Goal: Task Accomplishment & Management: Complete application form

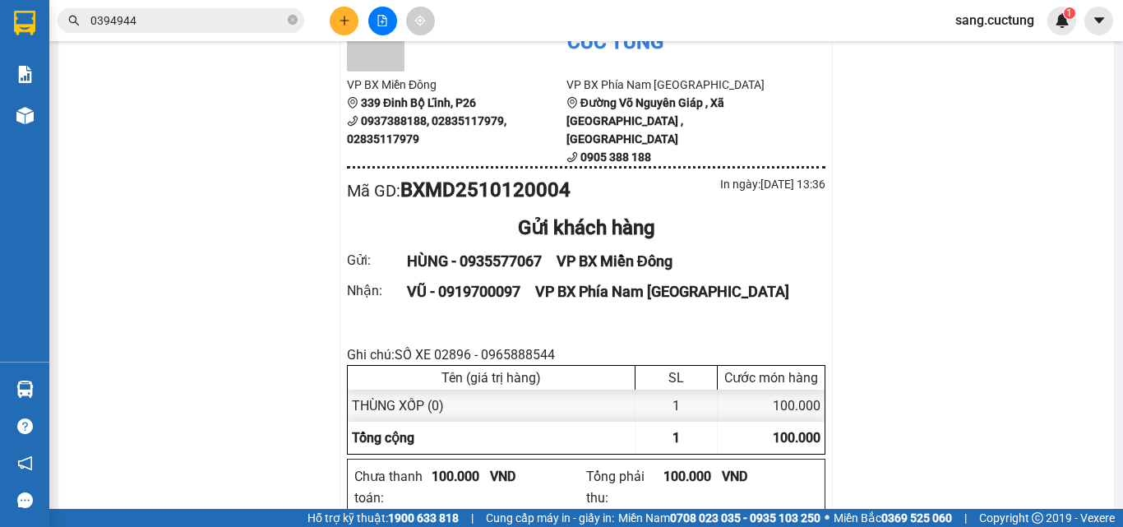
scroll to position [164, 0]
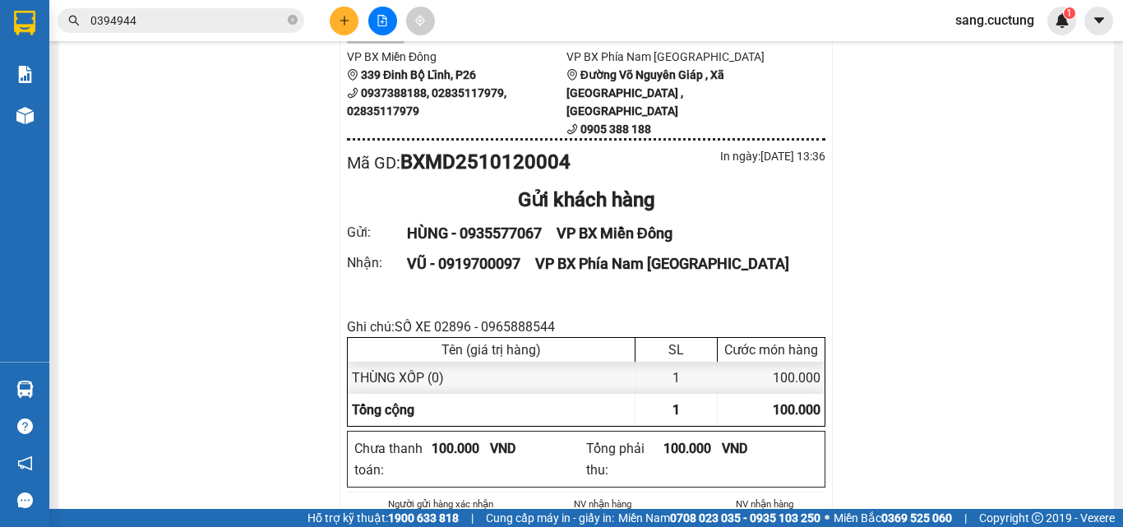
click at [330, 12] on div at bounding box center [382, 21] width 123 height 29
click at [344, 26] on button at bounding box center [344, 21] width 29 height 29
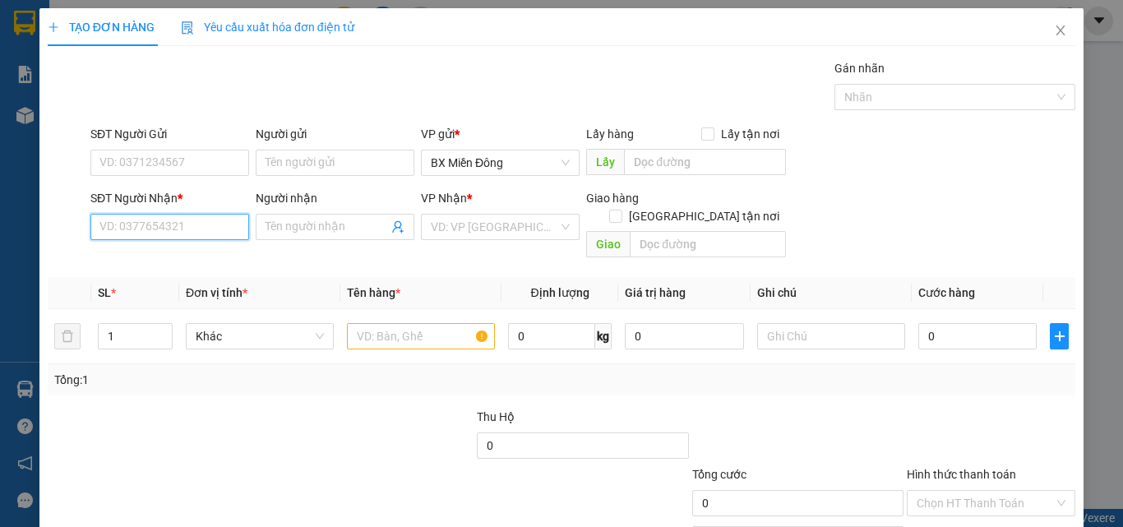
click at [123, 233] on input "SĐT Người Nhận *" at bounding box center [169, 227] width 159 height 26
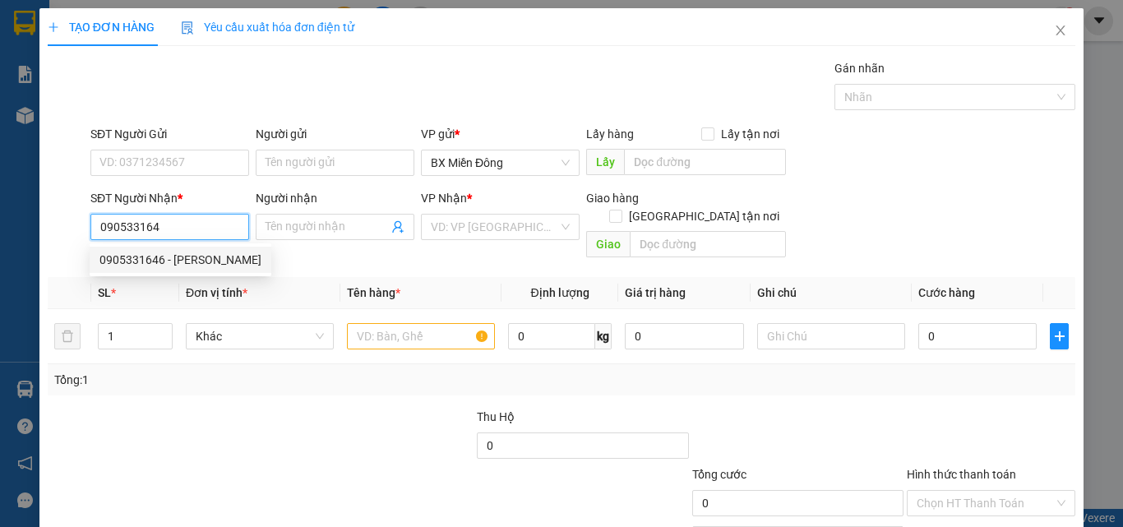
click at [141, 256] on div "0905331646 - [PERSON_NAME]" at bounding box center [181, 260] width 162 height 18
type input "0905331646"
type input "[PERSON_NAME]"
type input "198 [PERSON_NAME]"
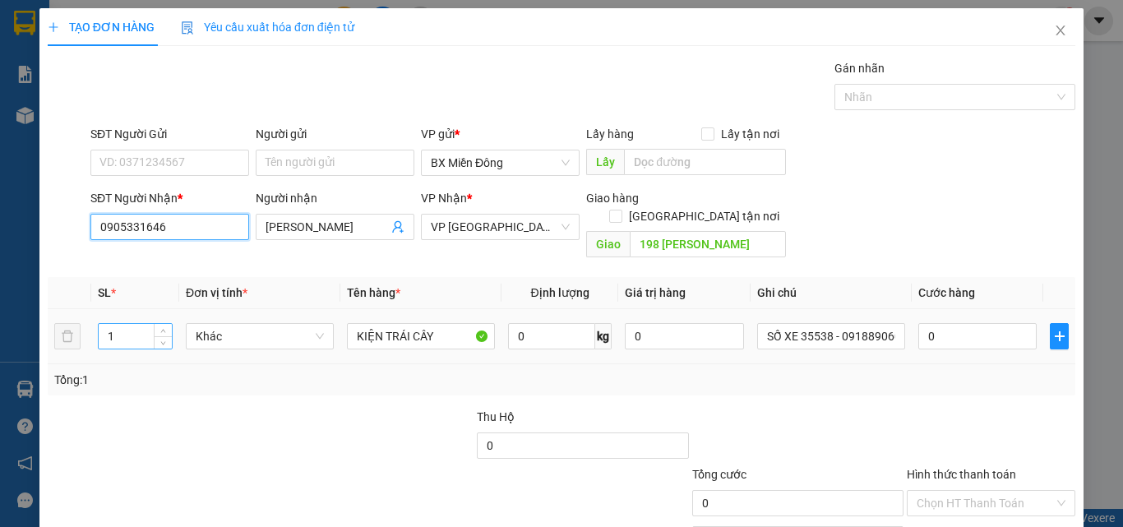
type input "0905331646"
click at [134, 324] on input "1" at bounding box center [135, 336] width 73 height 25
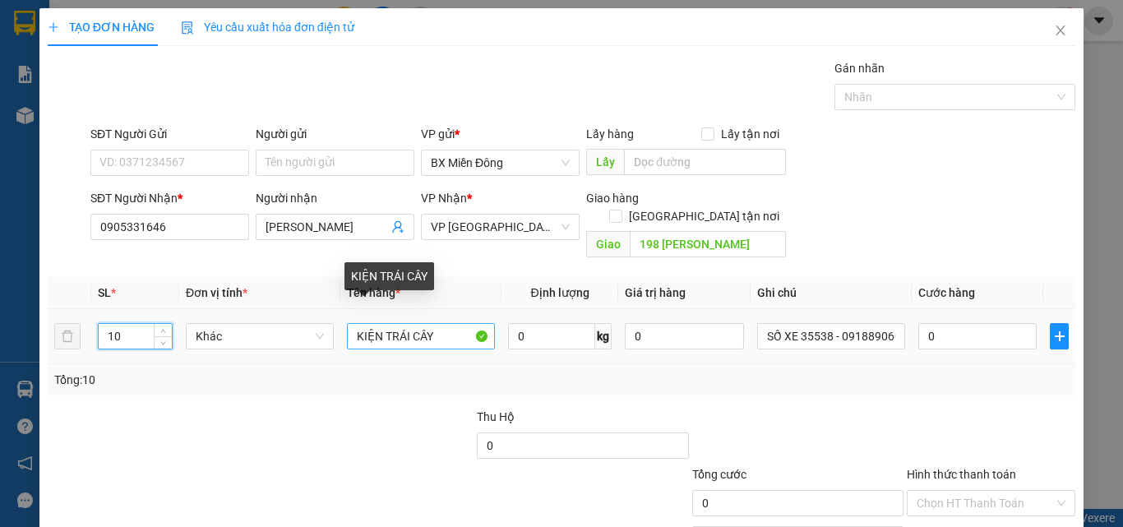
type input "10"
drag, startPoint x: 386, startPoint y: 321, endPoint x: 490, endPoint y: 316, distance: 104.6
click at [490, 316] on td "KIỆN TRÁI CÂY" at bounding box center [420, 336] width 161 height 55
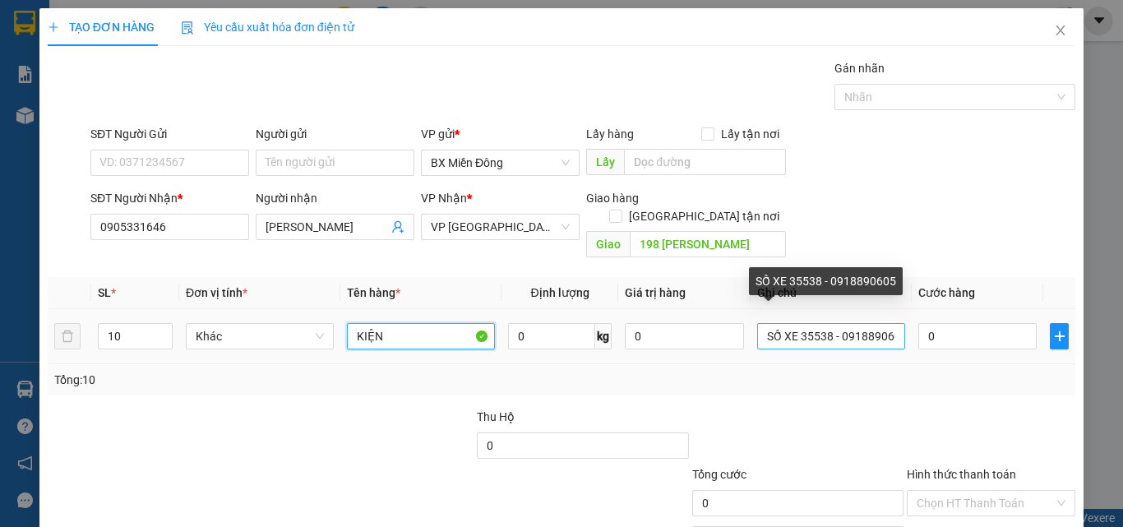
type input "KIỆN"
drag, startPoint x: 797, startPoint y: 322, endPoint x: 988, endPoint y: 354, distance: 193.6
click at [988, 354] on div "SL * Đơn vị tính * Tên hàng * Định lượng Giá trị hàng Ghi chú Cước hàng 10 Khác…" at bounding box center [562, 336] width 1028 height 118
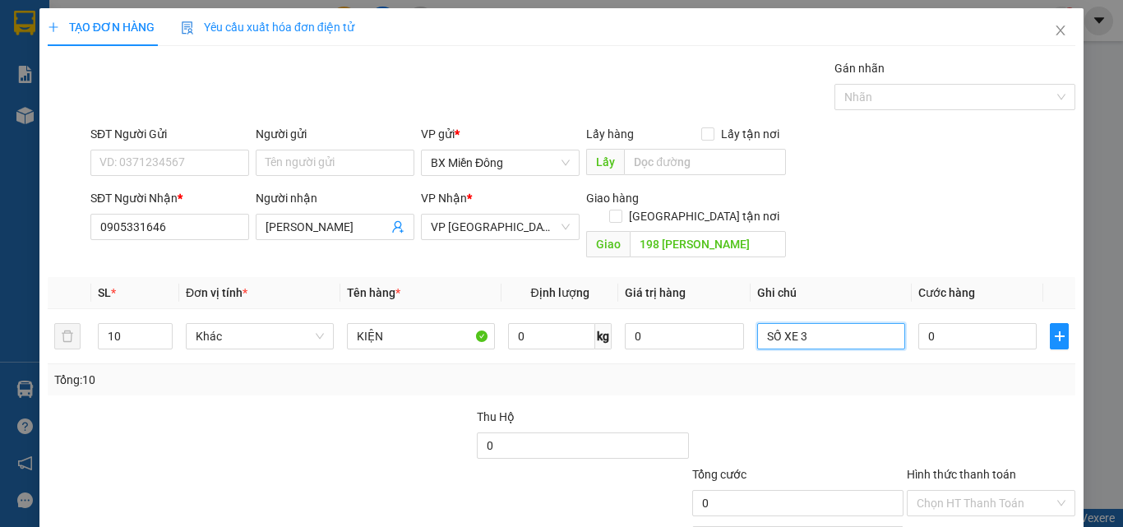
scroll to position [0, 0]
type input "SỐ XE"
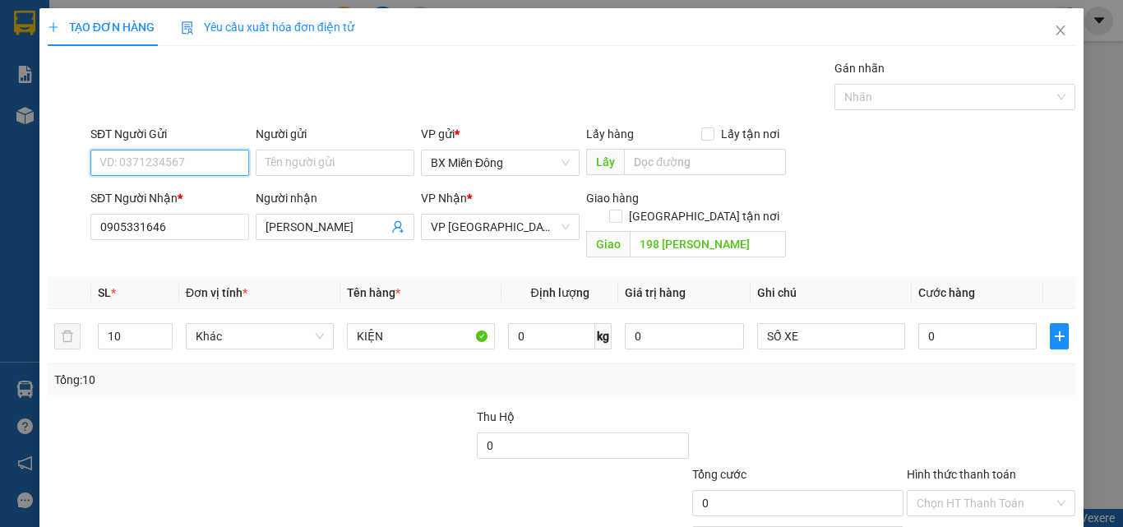
click at [167, 166] on input "SĐT Người Gửi" at bounding box center [169, 163] width 159 height 26
type input "0982981117"
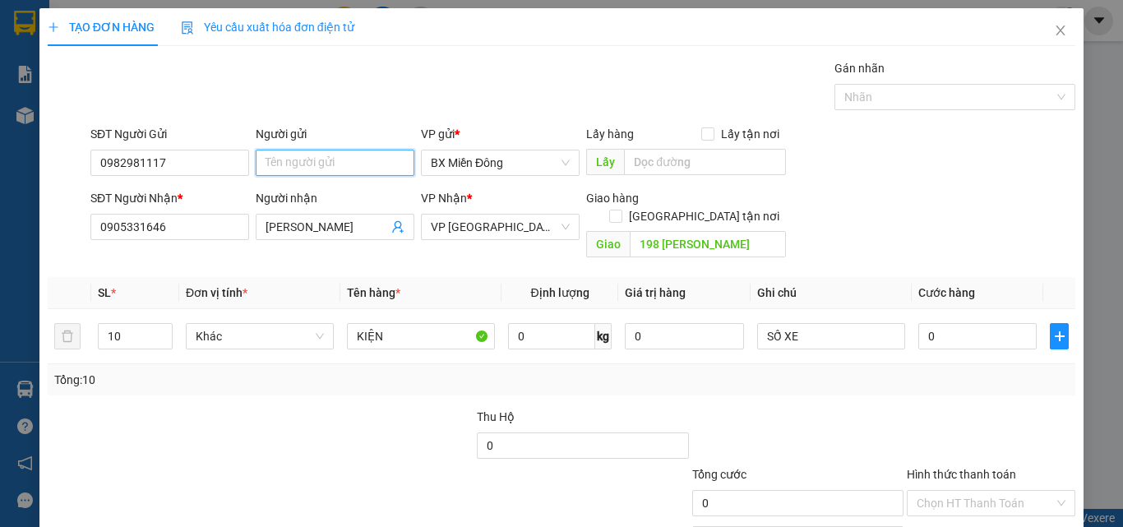
click at [337, 169] on input "Người gửi" at bounding box center [335, 163] width 159 height 26
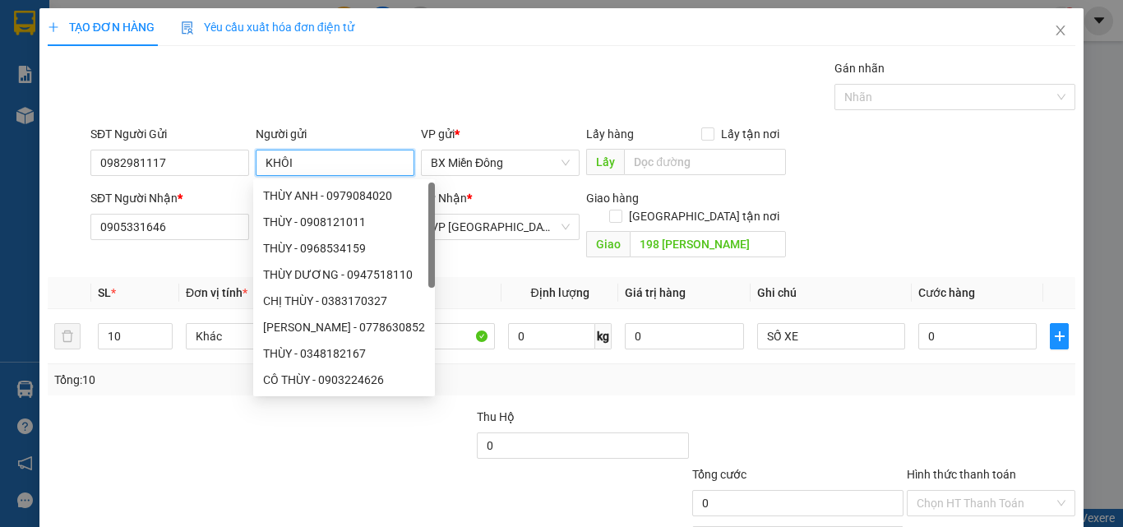
type input "KHÔI"
click at [892, 154] on div "SĐT Người Gửi 0982981117 Người gửi KHÔI VP gửi * BX Miền Đông Lấy hàng Lấy tận …" at bounding box center [583, 154] width 992 height 58
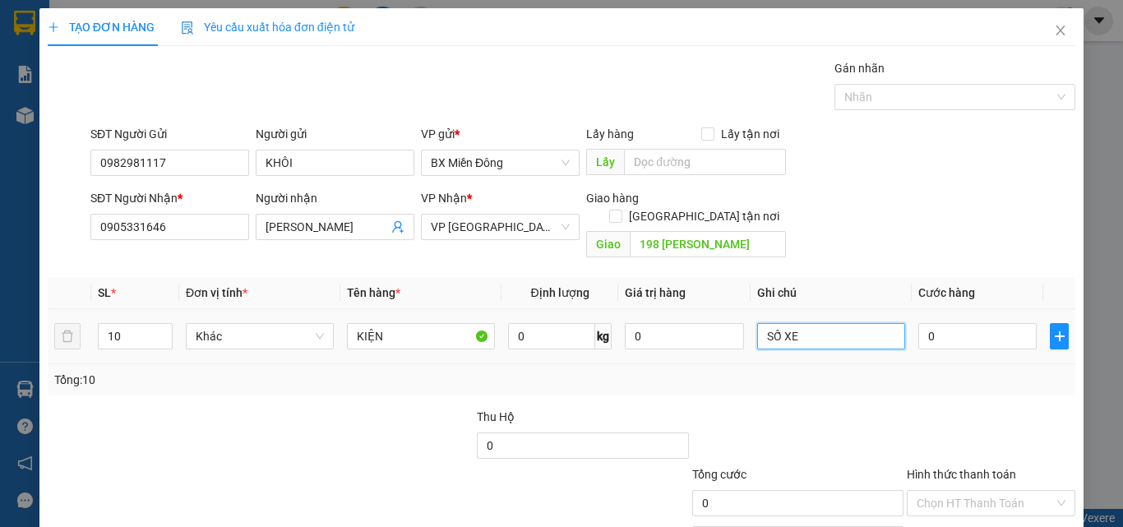
click at [834, 323] on input "SỐ XE" at bounding box center [831, 336] width 148 height 26
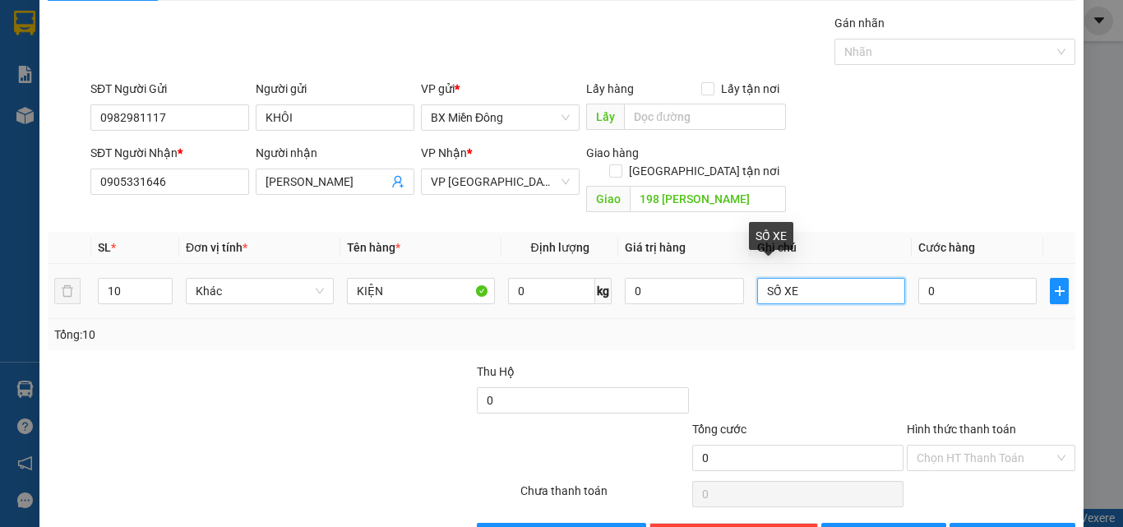
scroll to position [81, 0]
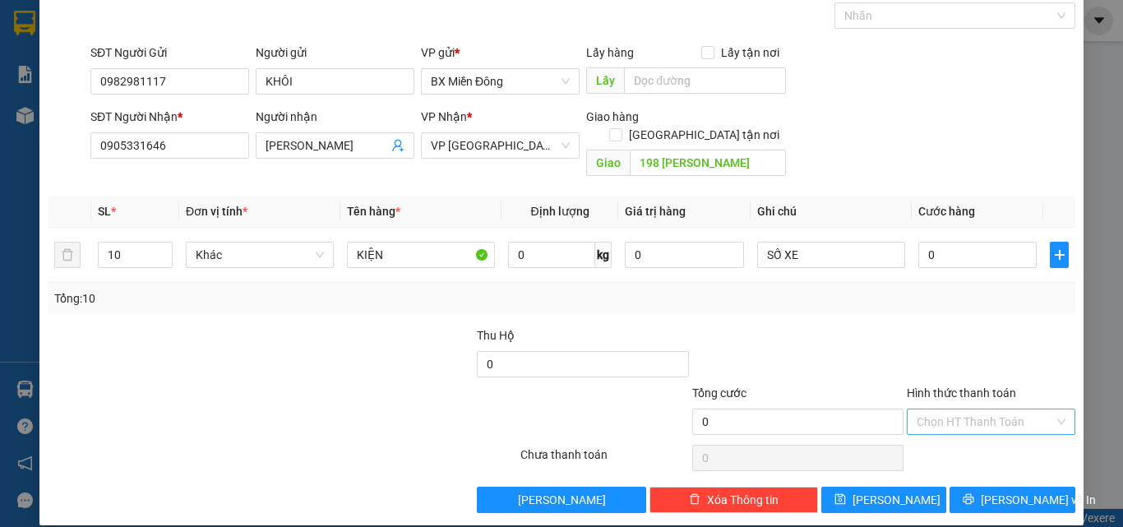
click at [956, 410] on input "Hình thức thanh toán" at bounding box center [985, 422] width 137 height 25
click at [945, 462] on div "Miễn phí" at bounding box center [981, 463] width 147 height 18
click at [818, 242] on input "SỐ XE" at bounding box center [831, 255] width 148 height 26
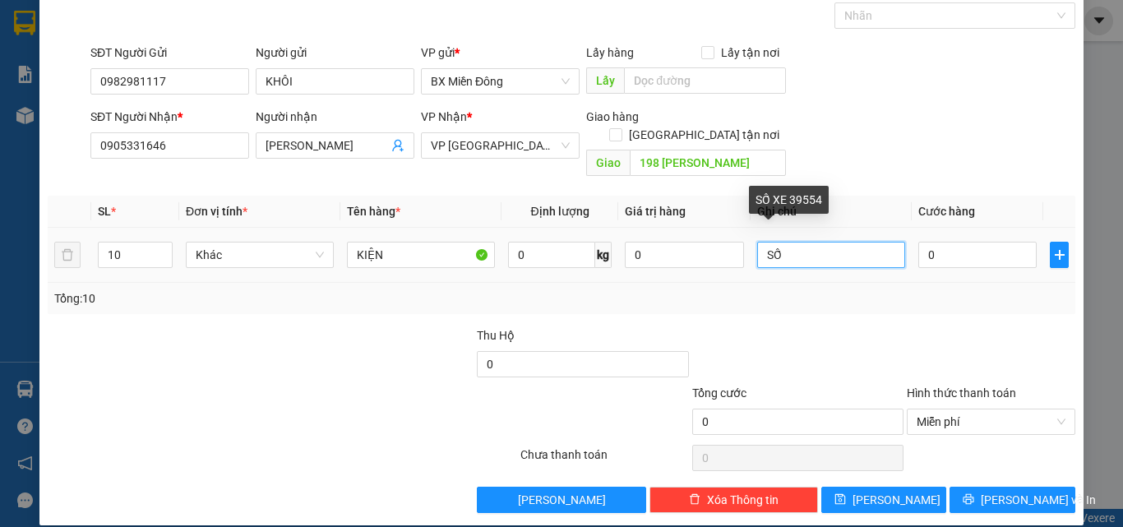
type input "S"
type input "3"
type input "( XE 39554 5 KIỆN + 68725 5 KIỆN )"
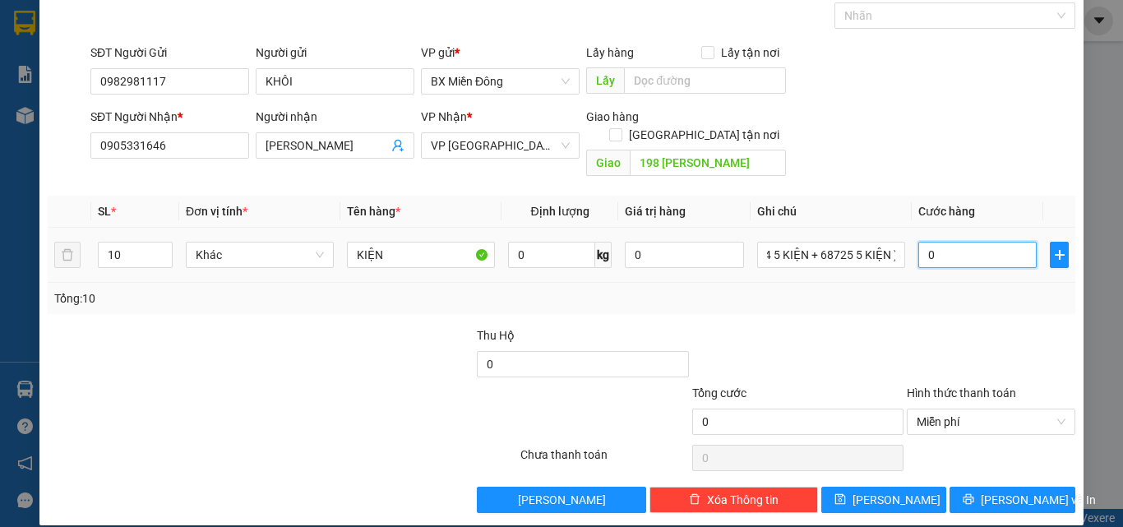
click at [962, 243] on input "0" at bounding box center [978, 255] width 118 height 26
click at [905, 330] on div at bounding box center [991, 355] width 172 height 58
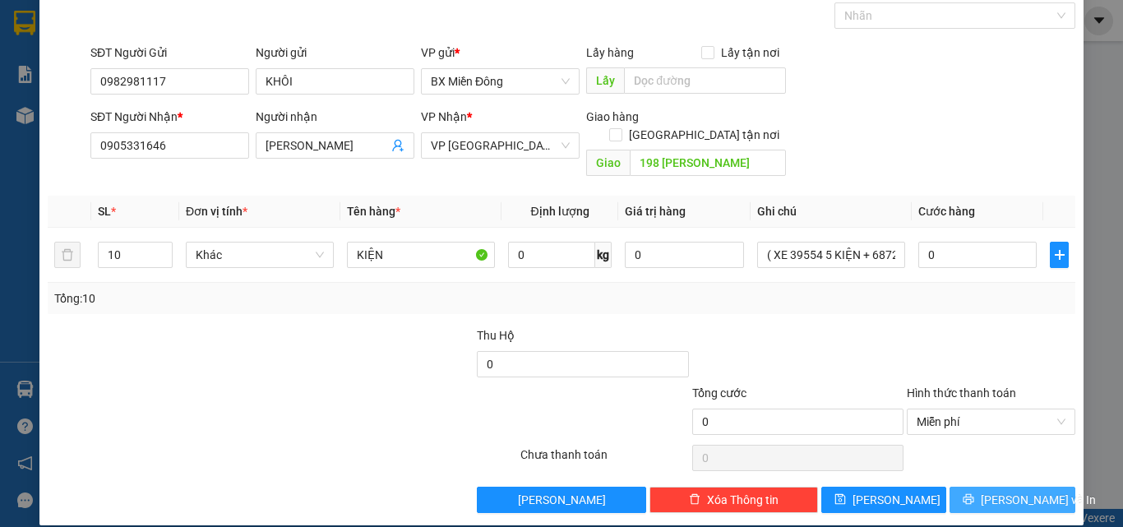
click at [997, 491] on span "[PERSON_NAME] và In" at bounding box center [1038, 500] width 115 height 18
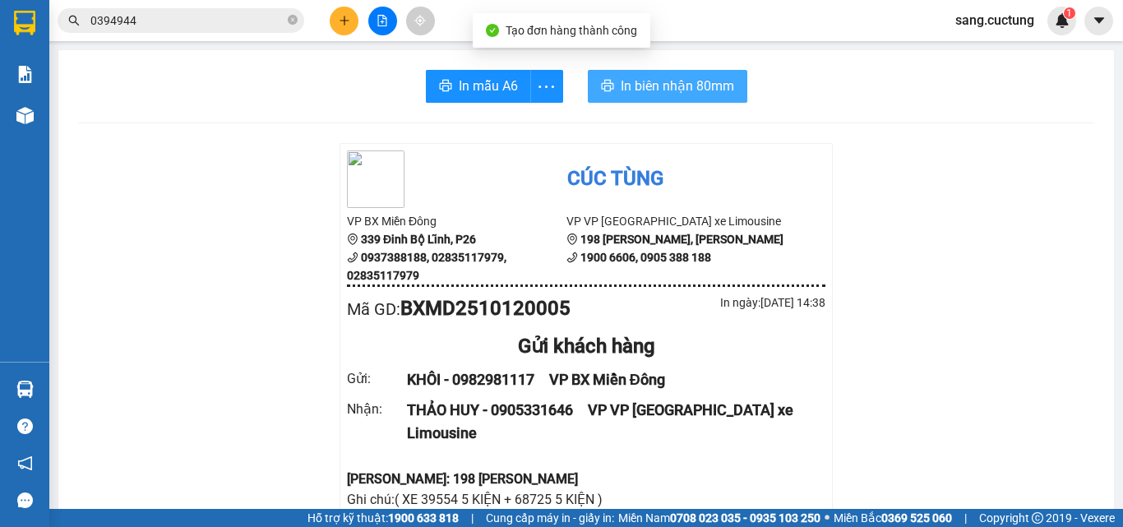
click at [660, 85] on span "In biên nhận 80mm" at bounding box center [677, 86] width 113 height 21
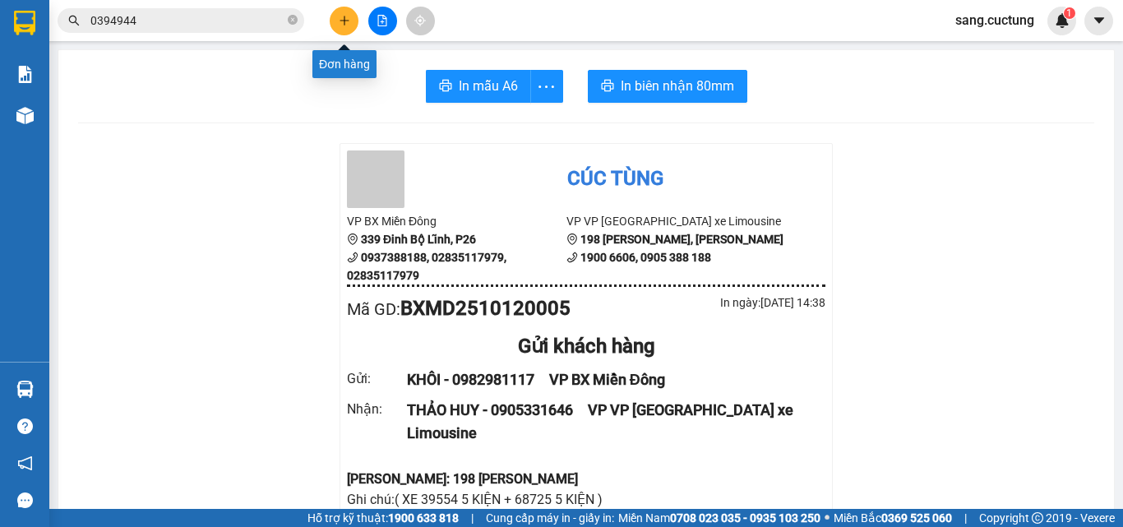
click at [337, 16] on button at bounding box center [344, 21] width 29 height 29
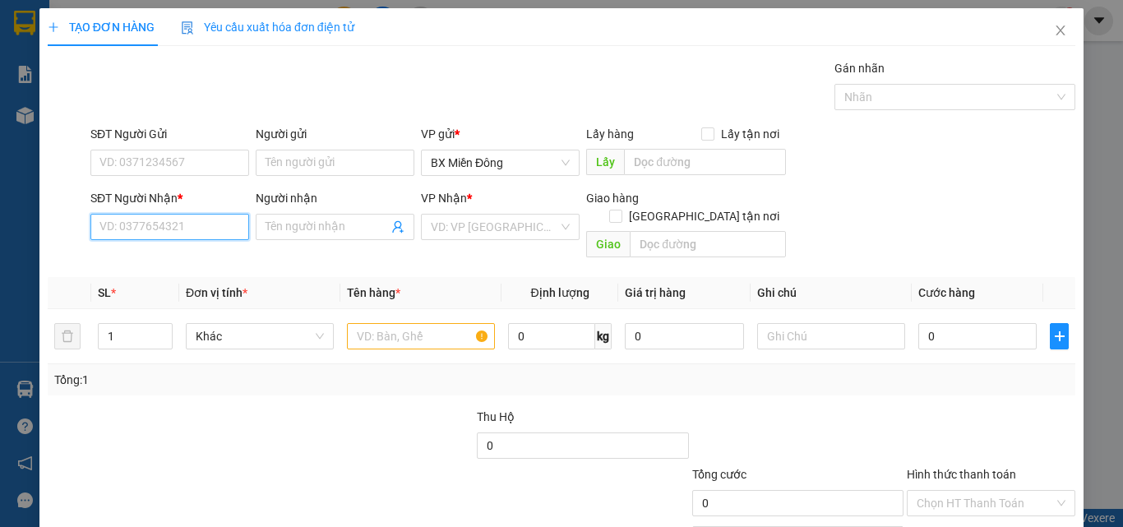
click at [132, 225] on input "SĐT Người Nhận *" at bounding box center [169, 227] width 159 height 26
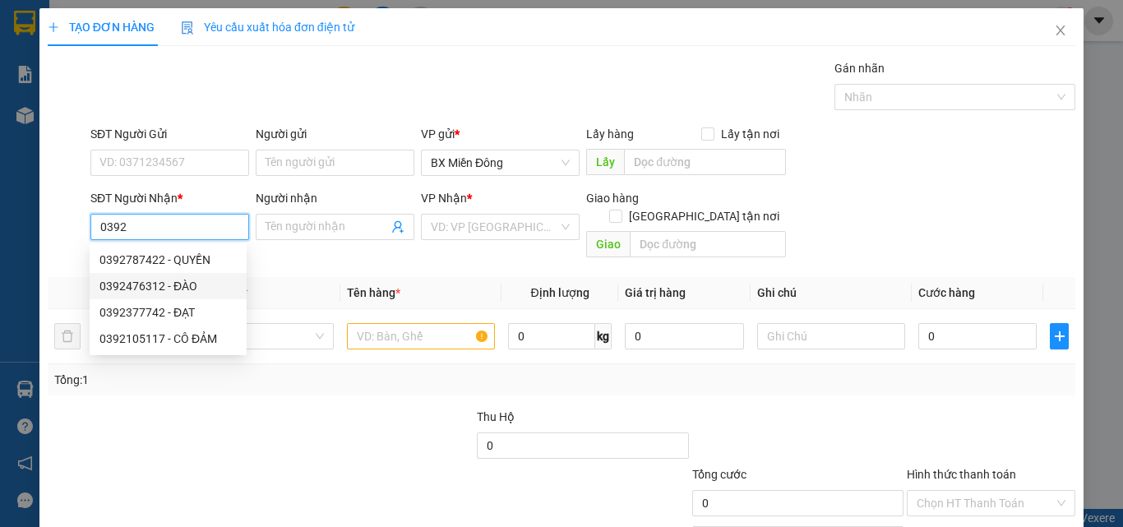
click at [155, 285] on div "0392476312 - ĐÀO" at bounding box center [168, 286] width 137 height 18
type input "0392476312"
type input "ĐÀO"
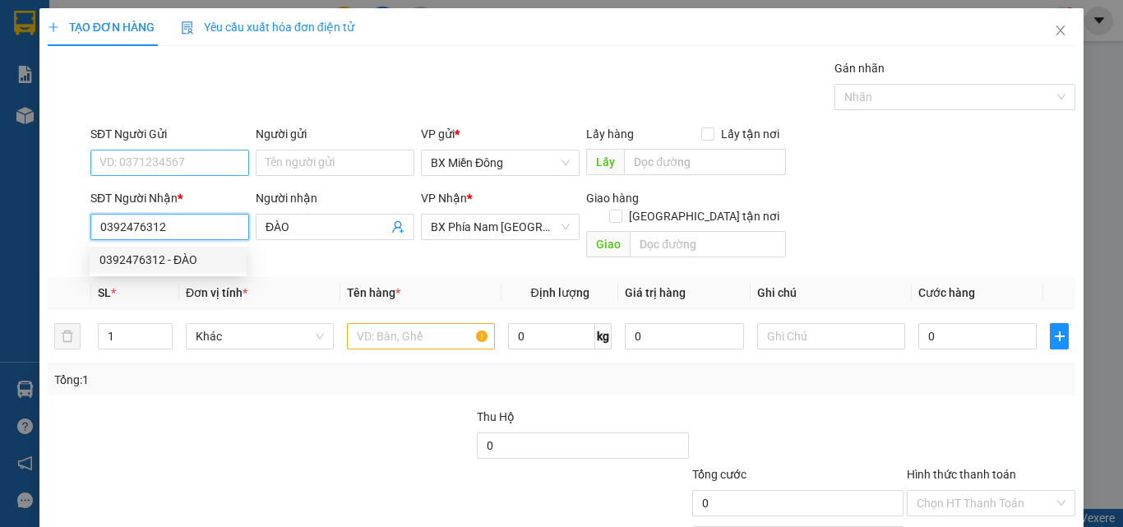
type input "0392476312"
click at [127, 166] on input "SĐT Người Gửi" at bounding box center [169, 163] width 159 height 26
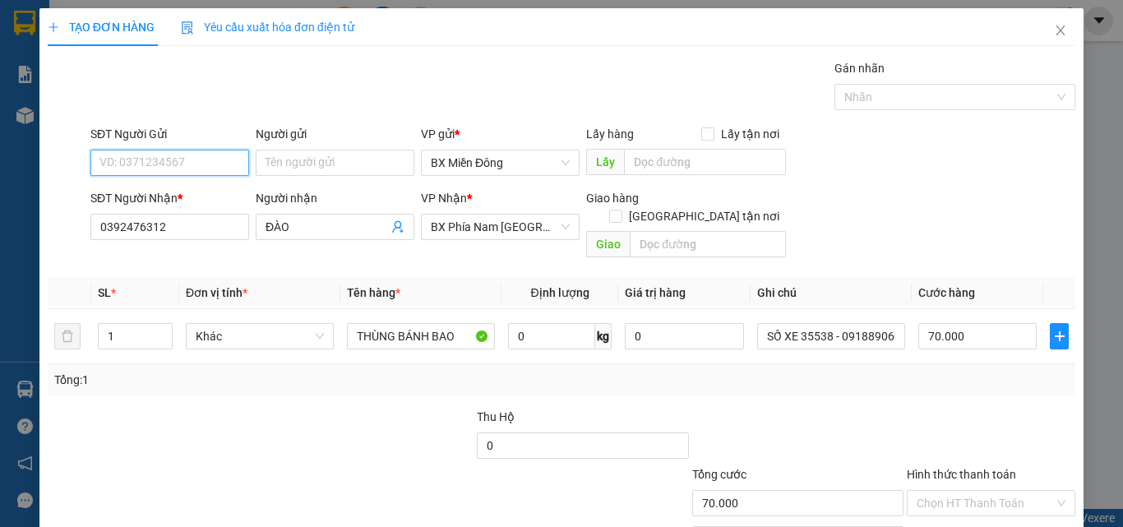
type input "70.000"
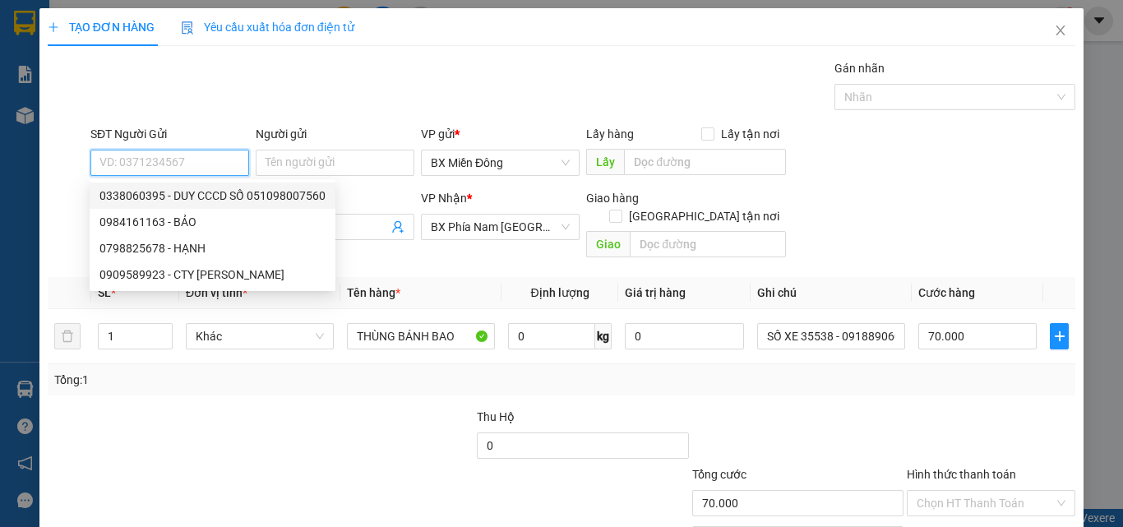
click at [169, 200] on div "0338060395 - DUY CCCD SỐ 051098007560" at bounding box center [213, 196] width 226 height 18
type input "0338060395"
type input "DUY CCCD SỐ 051098007560"
type input "300.000"
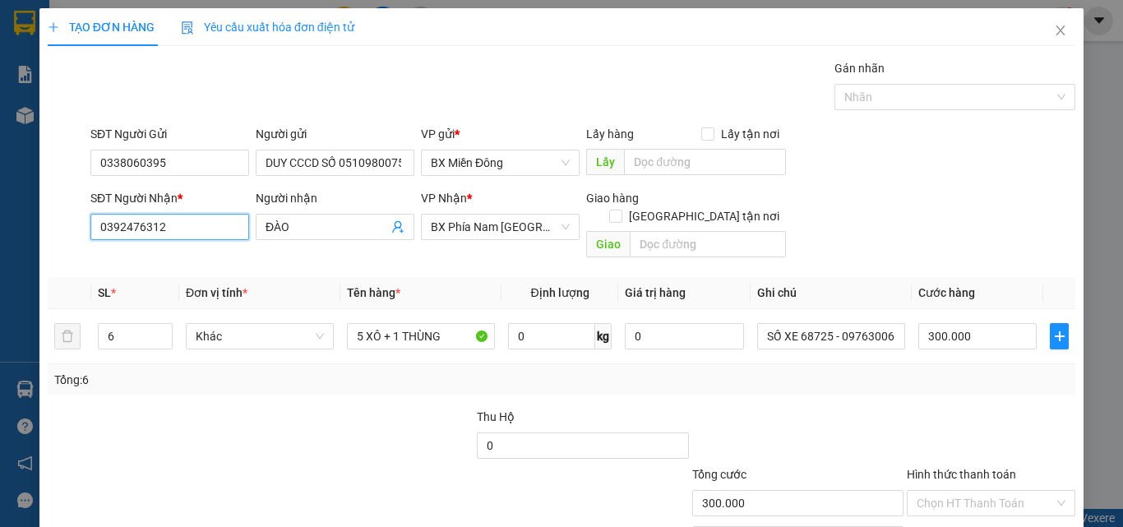
click at [179, 237] on input "0392476312" at bounding box center [169, 227] width 159 height 26
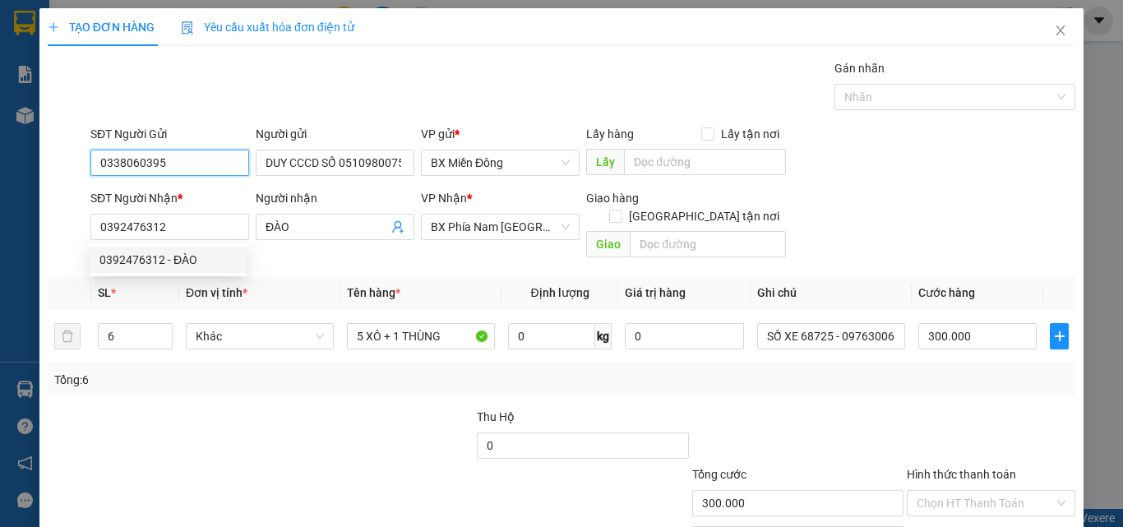
click at [181, 160] on input "0338060395" at bounding box center [169, 163] width 159 height 26
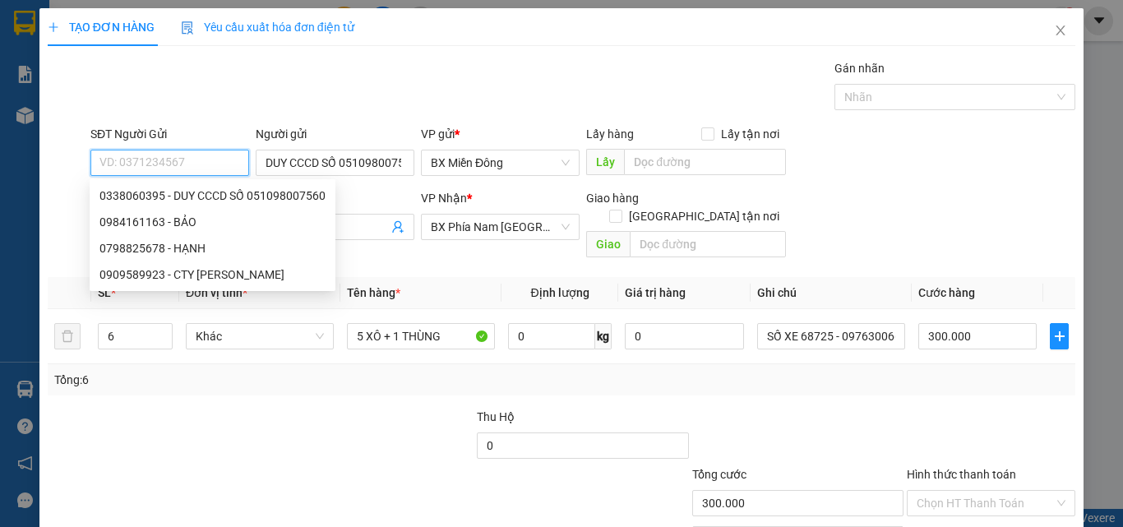
click at [180, 160] on input "SĐT Người Gửi" at bounding box center [169, 163] width 159 height 26
click at [153, 214] on div "0984161163 - BẢO" at bounding box center [213, 222] width 226 height 18
type input "0984161163"
type input "BẢO"
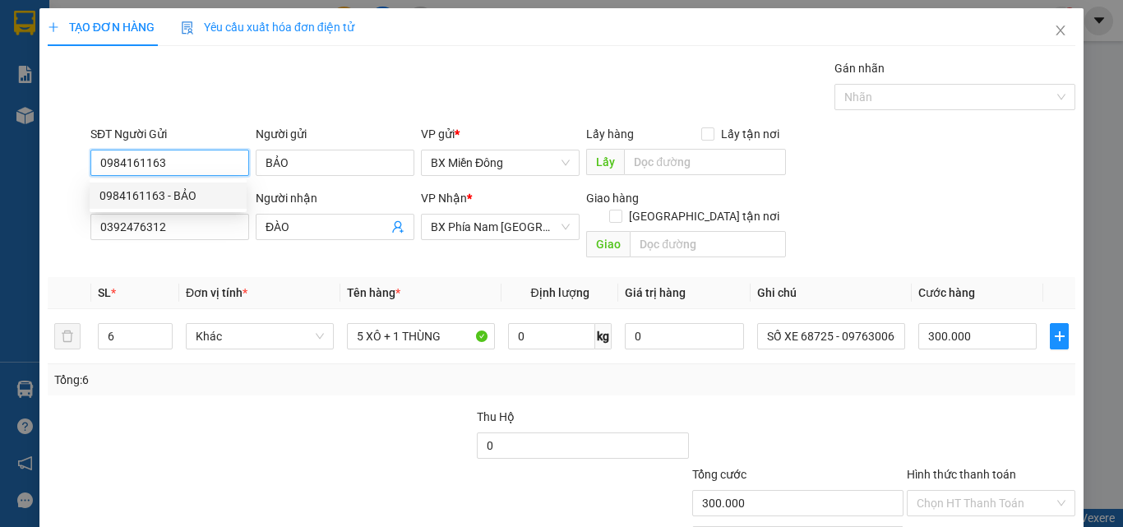
type input "70.000"
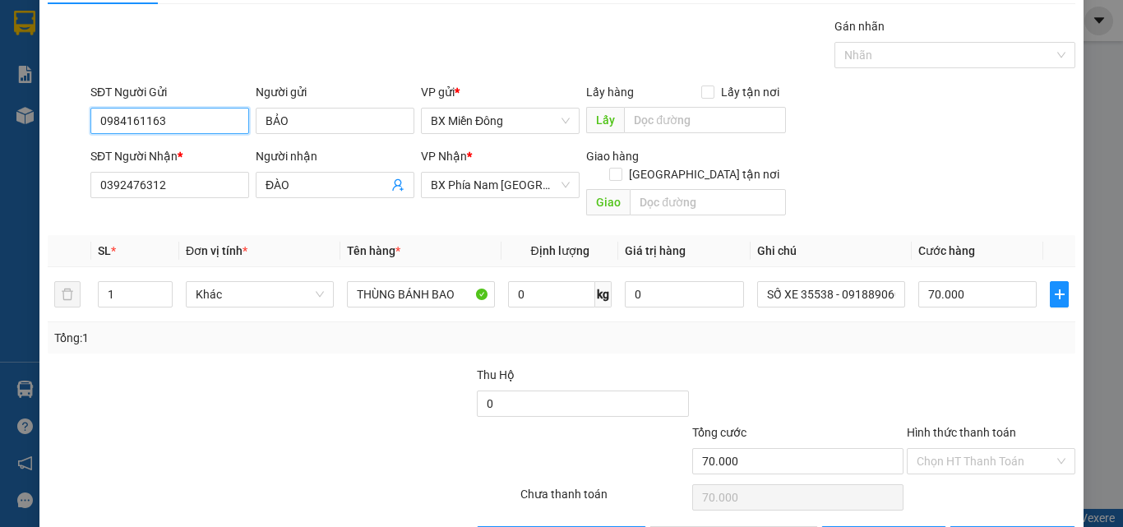
scroll to position [81, 0]
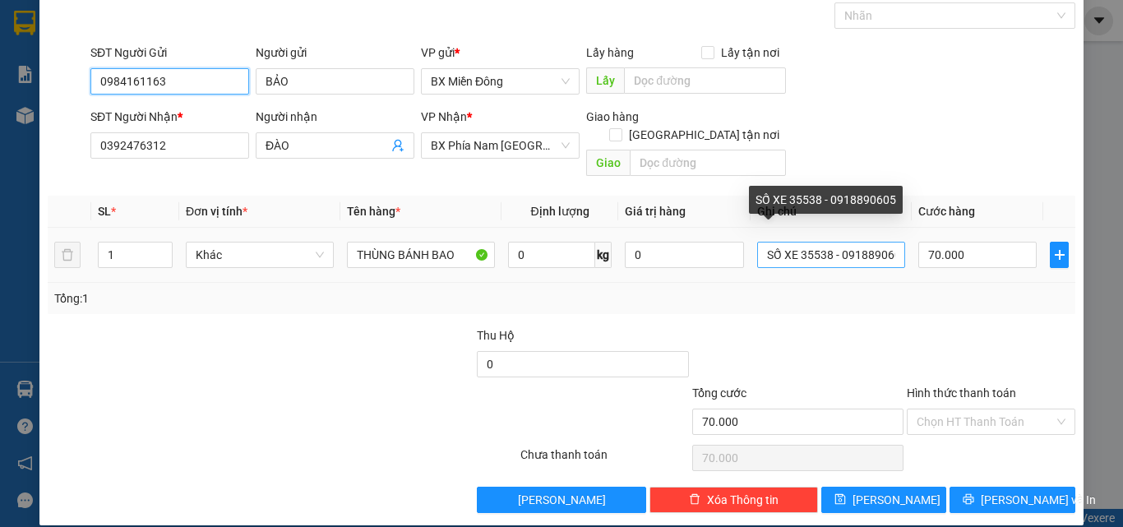
type input "0984161163"
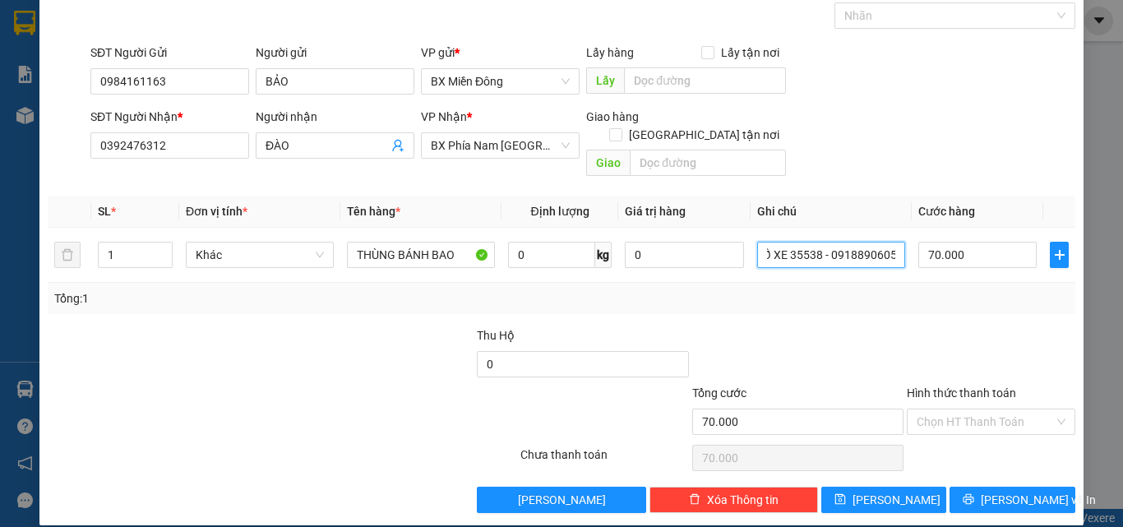
drag, startPoint x: 798, startPoint y: 236, endPoint x: 1013, endPoint y: 288, distance: 221.6
click at [1013, 288] on div "SL * Đơn vị tính * Tên hàng * Định lượng Giá trị hàng Ghi chú Cước hàng 1 Khác …" at bounding box center [562, 255] width 1028 height 118
drag, startPoint x: 783, startPoint y: 238, endPoint x: 947, endPoint y: 262, distance: 165.4
click at [947, 262] on tr "1 Khác THÙNG BÁNH BAO 0 kg 0 SỐ XE 39554 - 0977818481 70.000" at bounding box center [562, 255] width 1028 height 55
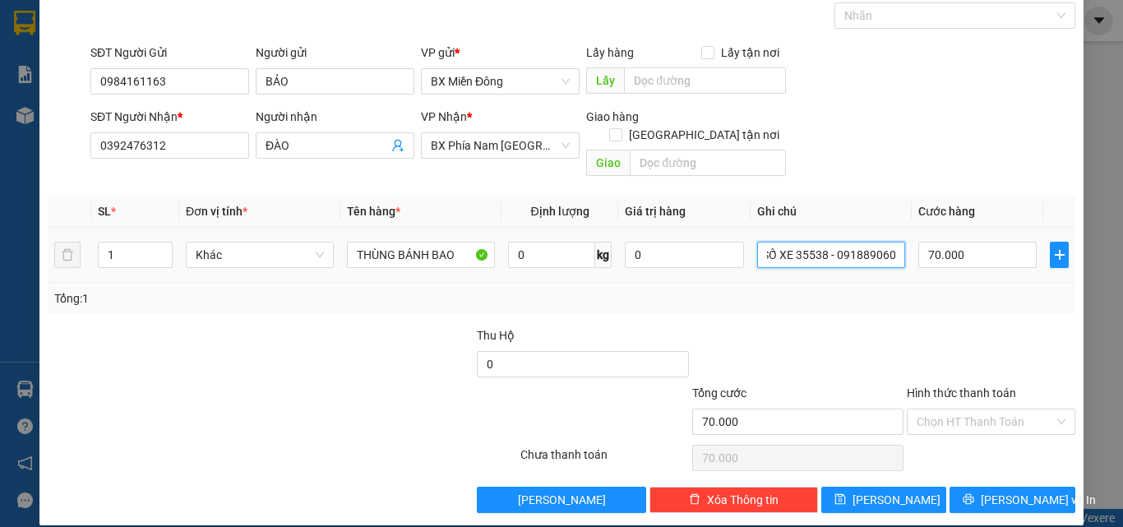
type input "SỐ XE 35538 - 0918890605"
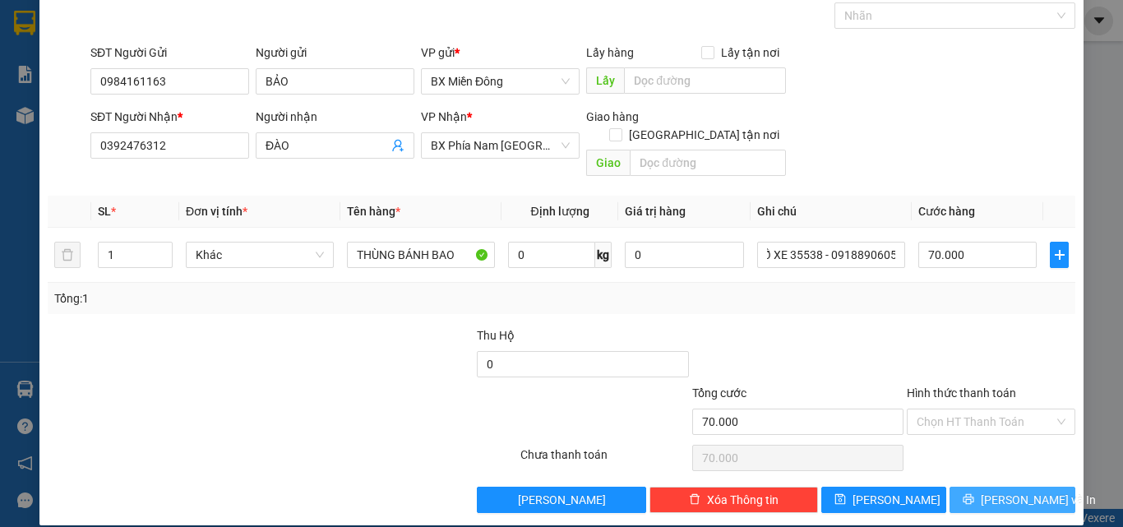
click at [986, 487] on button "[PERSON_NAME] và In" at bounding box center [1013, 500] width 126 height 26
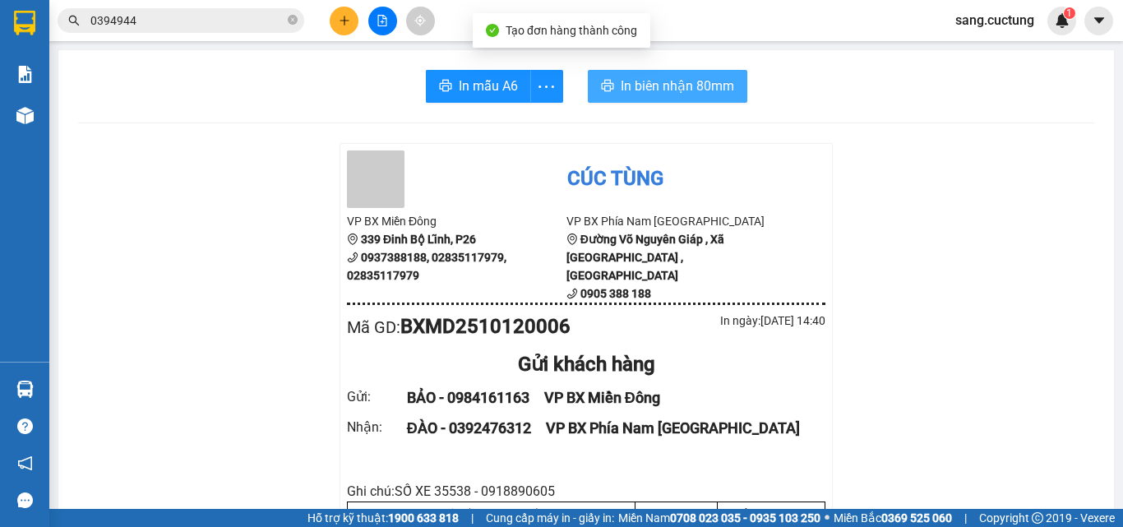
click at [687, 100] on button "In biên nhận 80mm" at bounding box center [668, 86] width 160 height 33
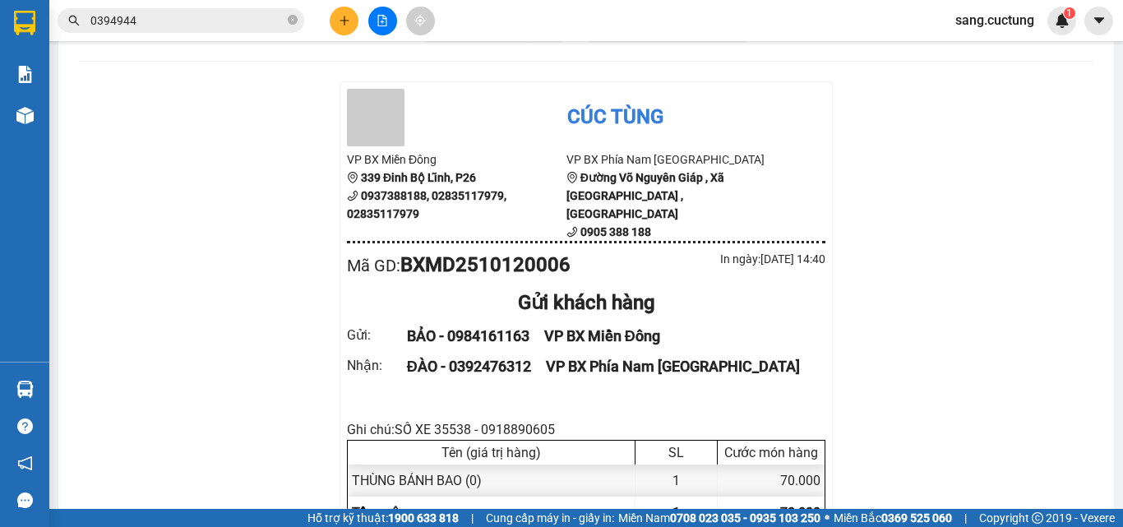
scroll to position [164, 0]
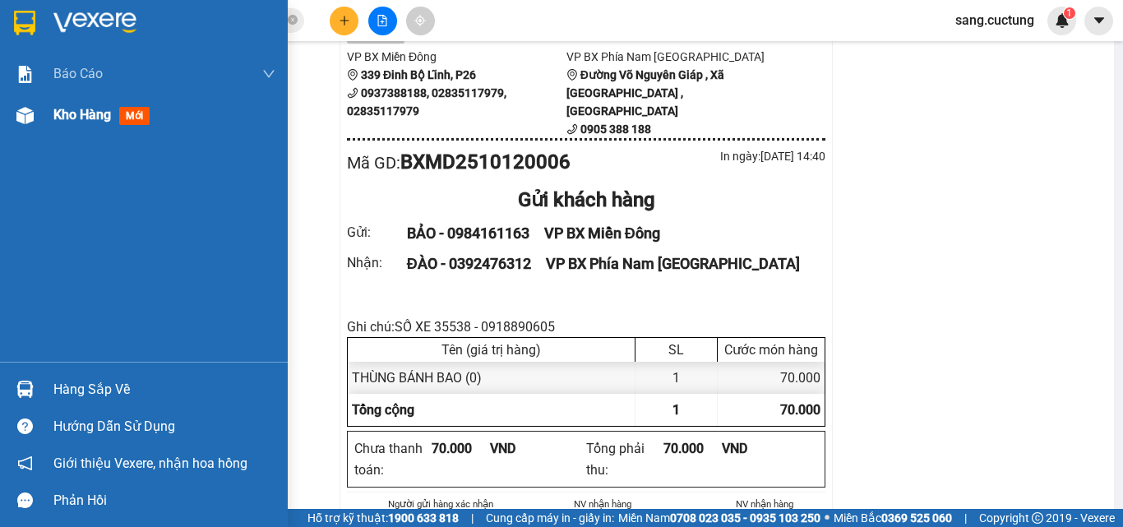
click at [50, 123] on div "Kho hàng mới" at bounding box center [144, 115] width 288 height 41
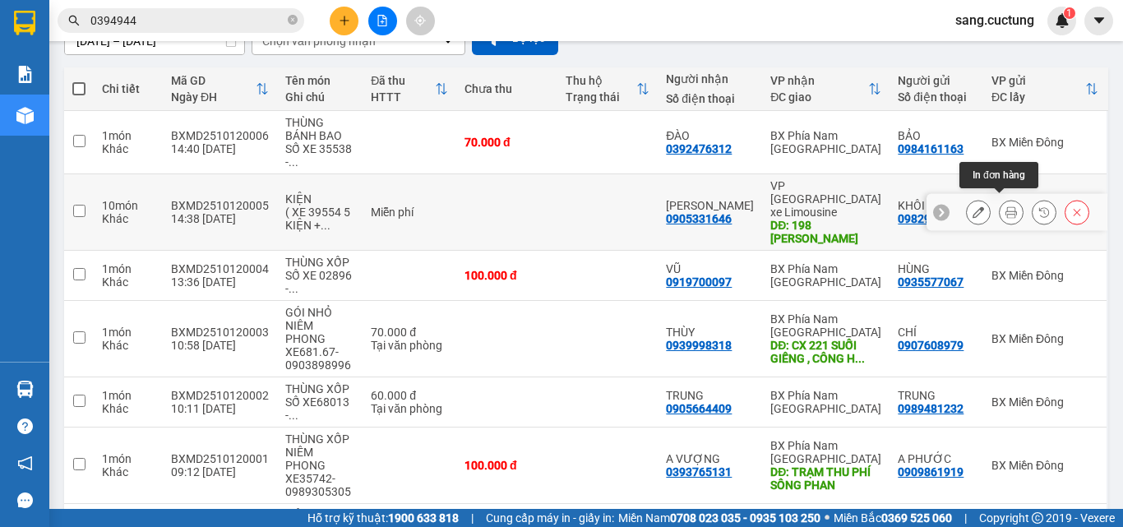
click at [1006, 206] on icon at bounding box center [1012, 212] width 12 height 12
